Goal: Transaction & Acquisition: Download file/media

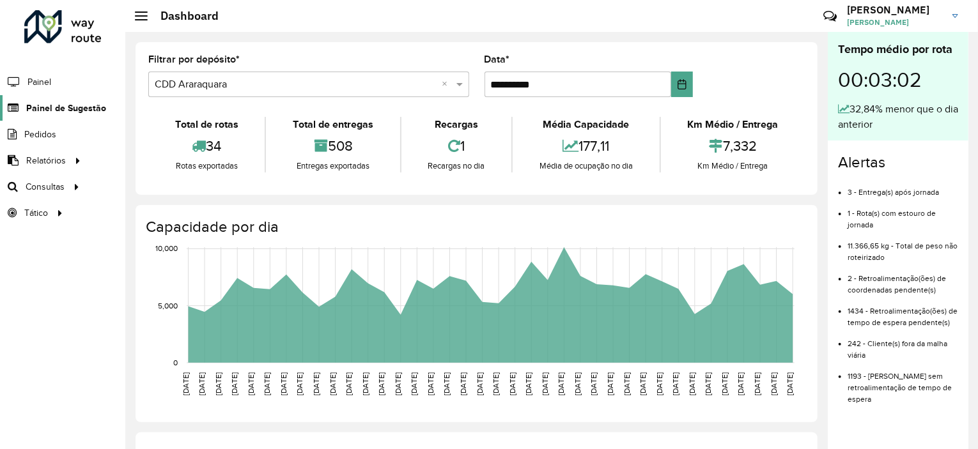
click at [75, 102] on span "Painel de Sugestão" at bounding box center [66, 108] width 80 height 13
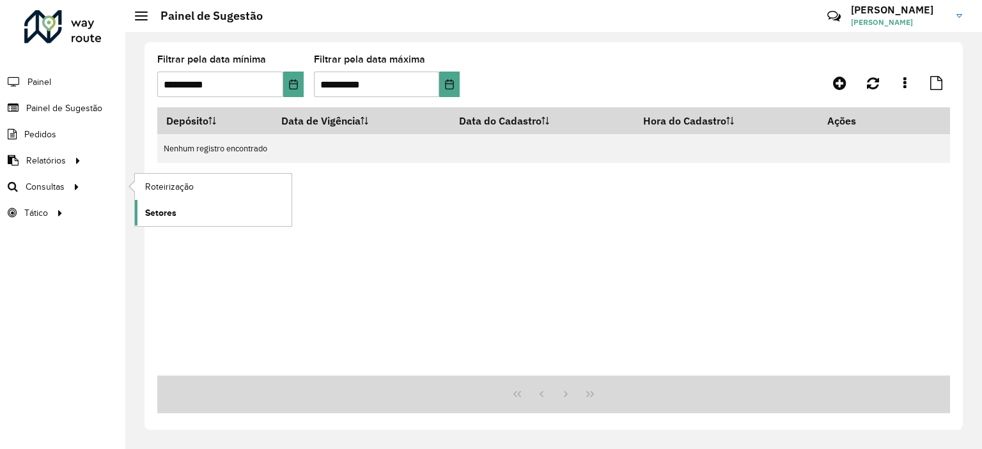
click at [156, 213] on span "Setores" at bounding box center [160, 212] width 31 height 13
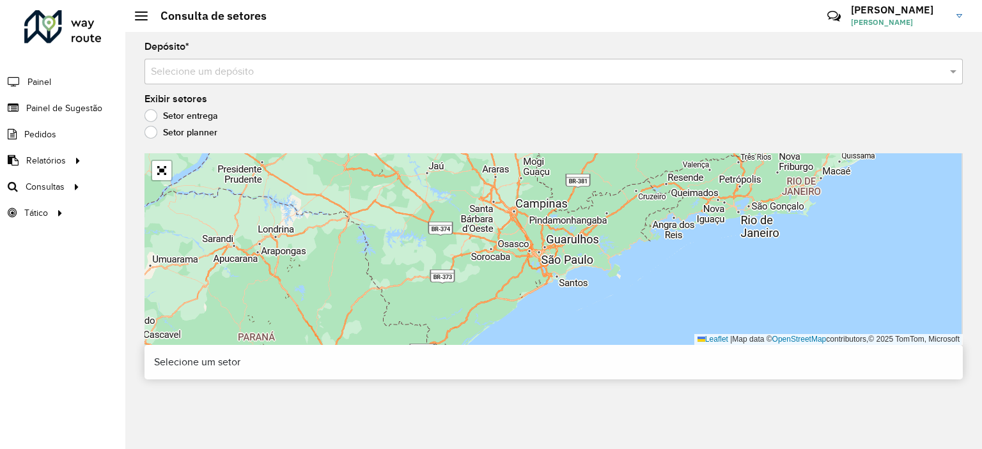
click at [293, 72] on input "text" at bounding box center [541, 72] width 780 height 15
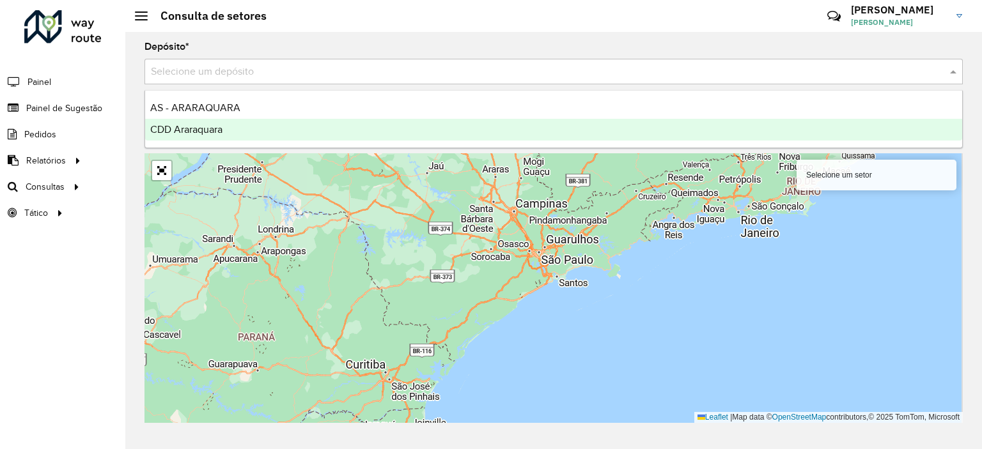
click at [252, 126] on div "CDD Araraquara" at bounding box center [553, 130] width 817 height 22
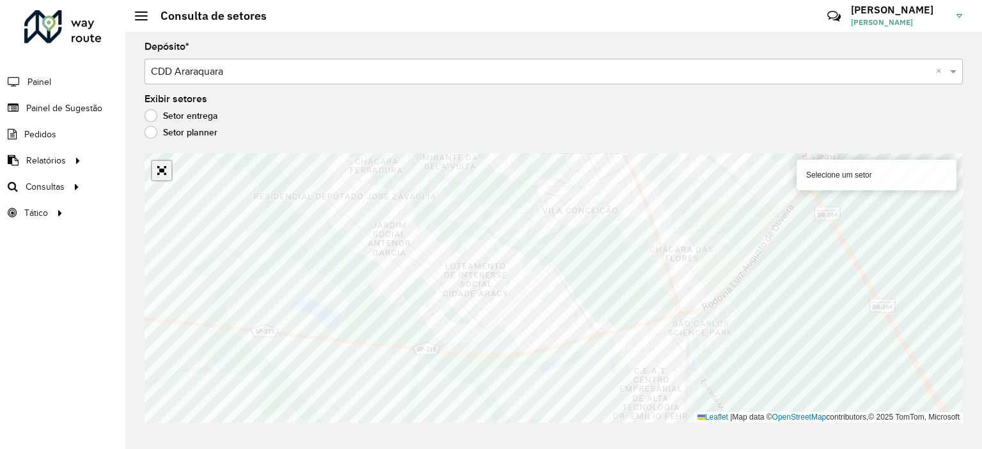
click at [164, 169] on link "Abrir mapa em tela cheia" at bounding box center [161, 170] width 19 height 19
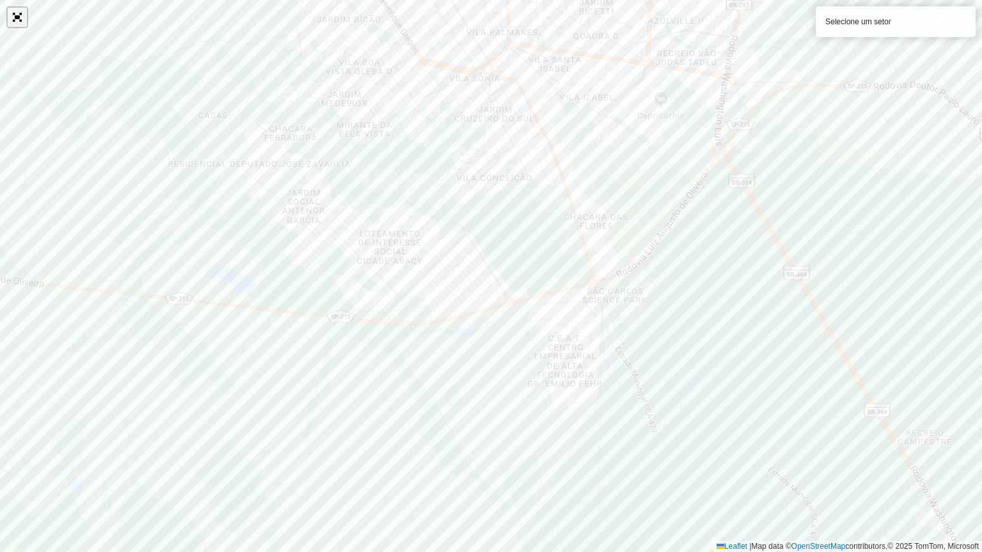
click at [17, 16] on link "Abrir mapa em tela cheia" at bounding box center [17, 17] width 19 height 19
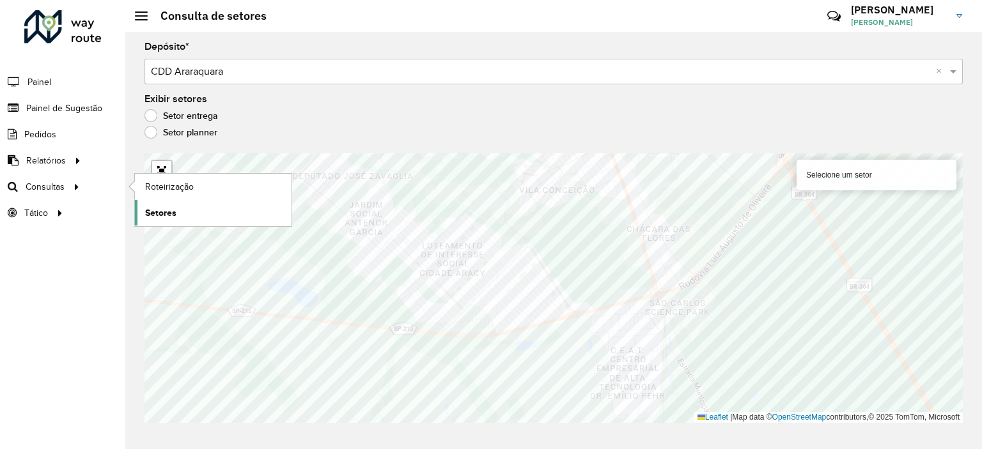
click at [155, 212] on span "Setores" at bounding box center [160, 212] width 31 height 13
click at [151, 185] on span "Roteirização" at bounding box center [171, 186] width 52 height 13
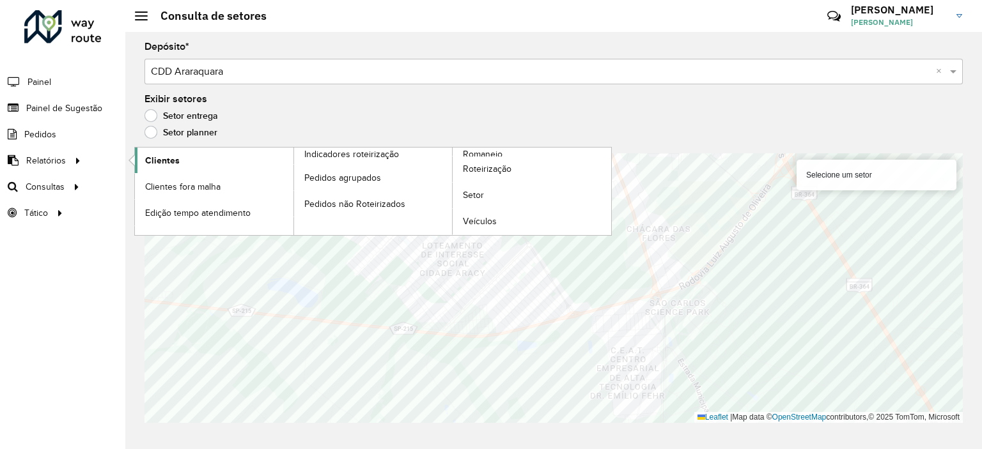
click at [174, 164] on span "Clientes" at bounding box center [162, 160] width 35 height 13
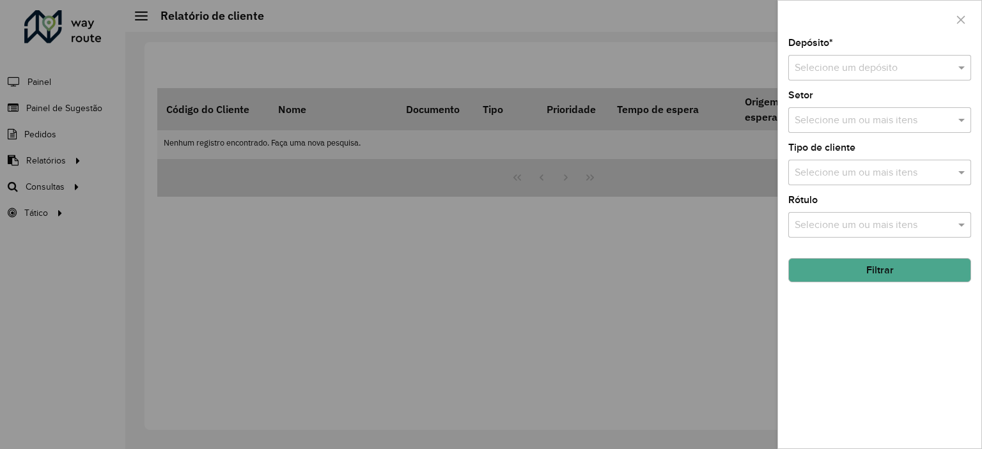
click at [869, 75] on input "text" at bounding box center [867, 68] width 144 height 15
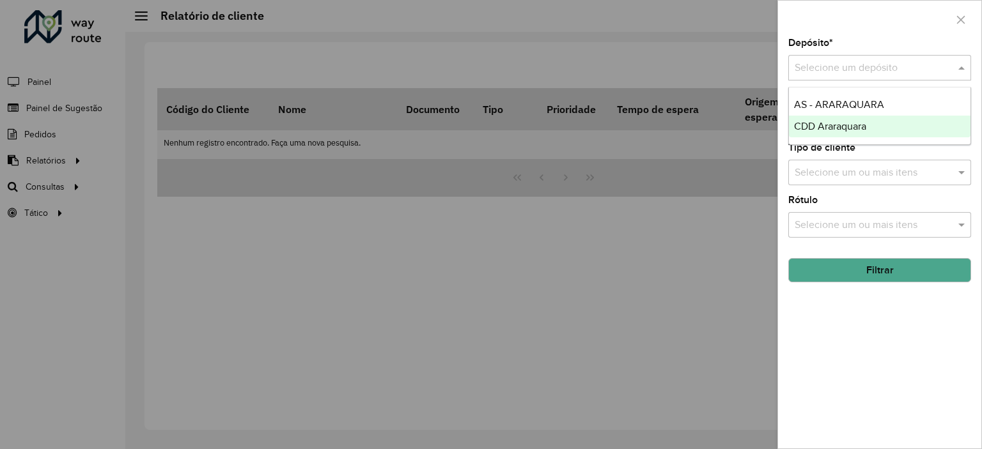
click at [847, 123] on span "CDD Araraquara" at bounding box center [830, 126] width 72 height 11
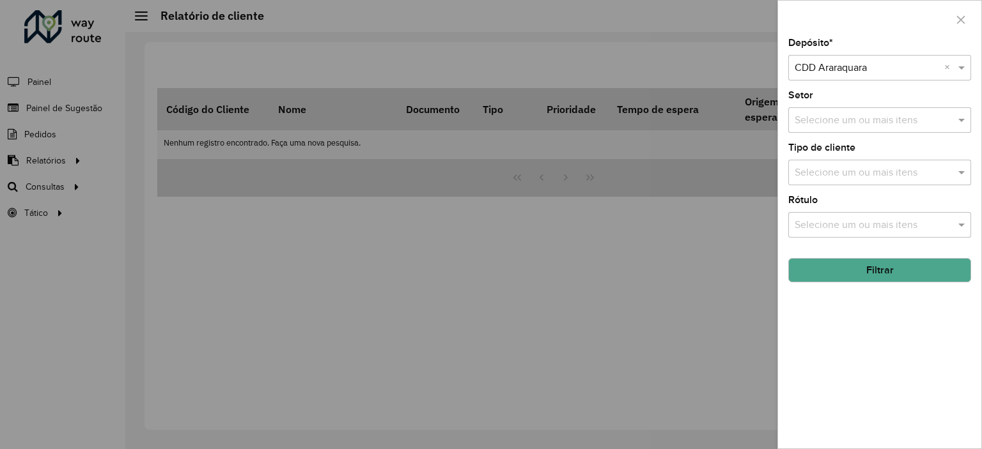
click at [890, 266] on button "Filtrar" at bounding box center [879, 270] width 183 height 24
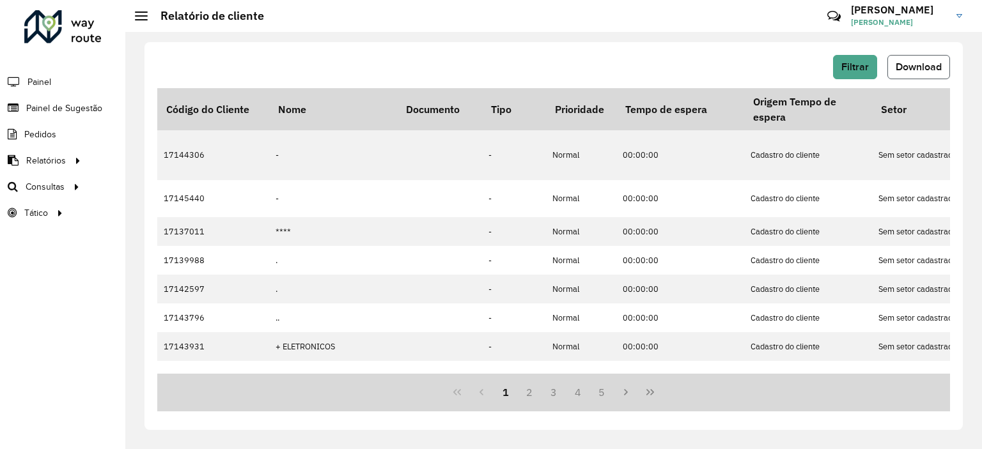
click at [907, 63] on span "Download" at bounding box center [919, 66] width 46 height 11
click at [93, 100] on link "Painel de Sugestão" at bounding box center [53, 108] width 106 height 26
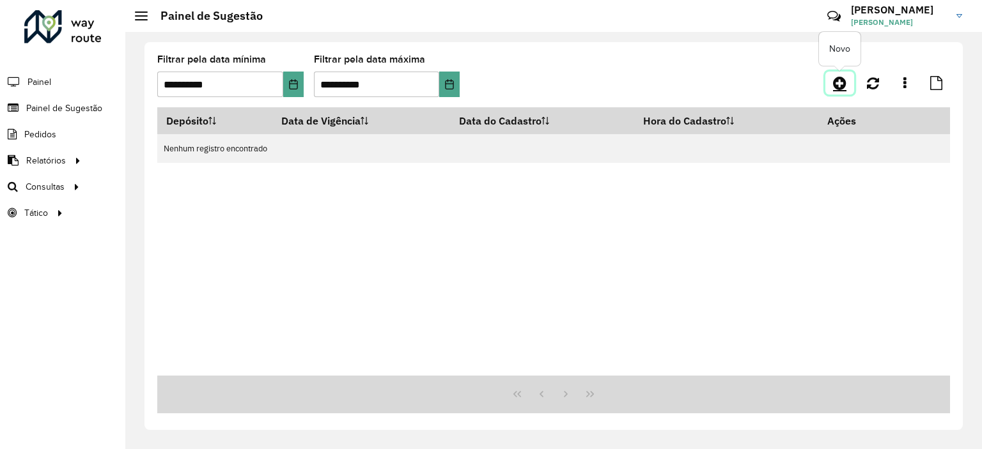
click at [836, 84] on icon at bounding box center [839, 82] width 13 height 15
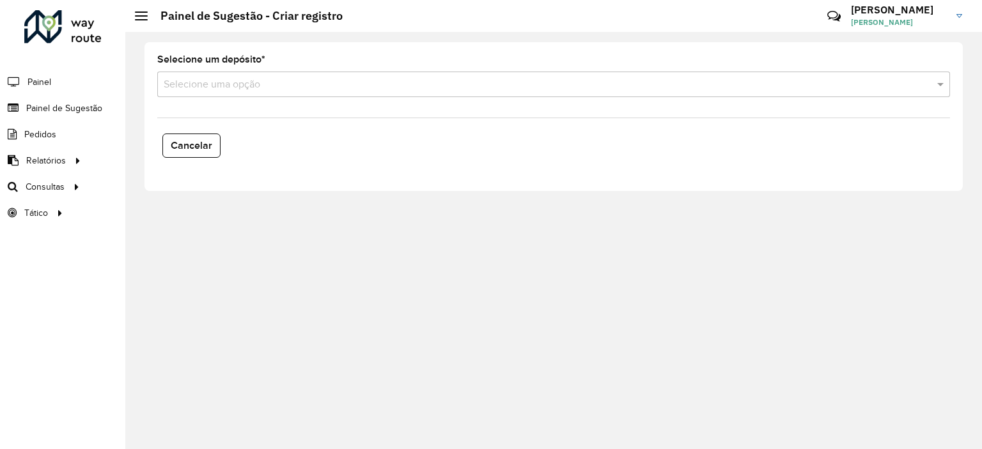
click at [381, 80] on input "text" at bounding box center [541, 84] width 754 height 15
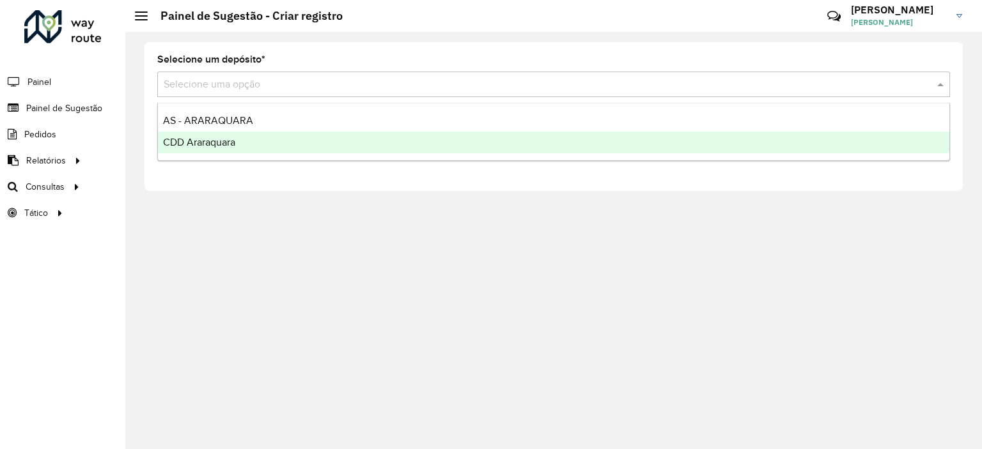
click at [266, 143] on div "CDD Araraquara" at bounding box center [553, 143] width 791 height 22
